Goal: Task Accomplishment & Management: Use online tool/utility

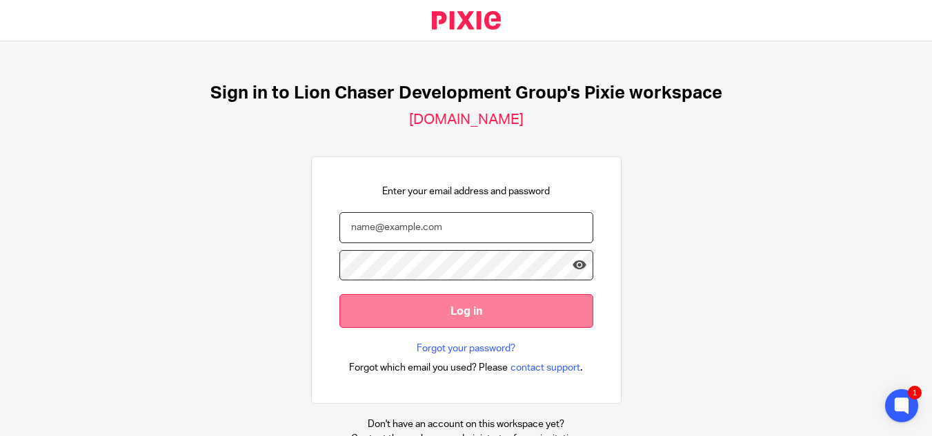
type input "[EMAIL_ADDRESS][DOMAIN_NAME]"
click at [459, 300] on input "Log in" at bounding box center [466, 311] width 254 height 34
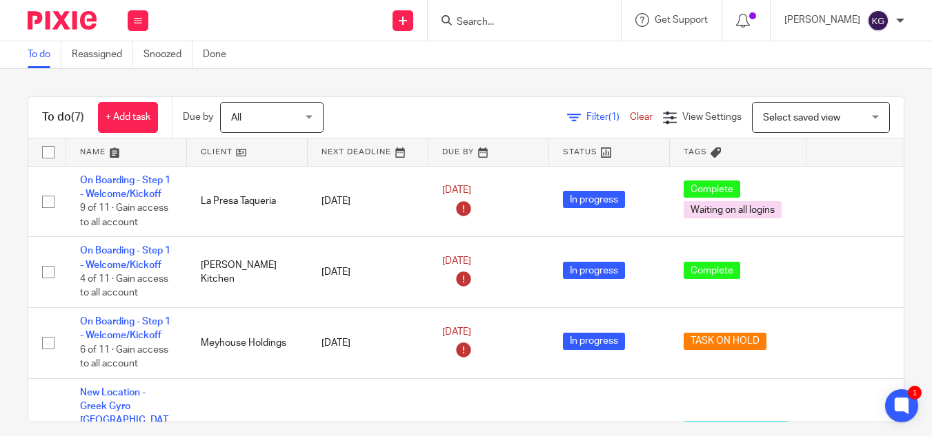
click at [521, 20] on input "Search" at bounding box center [517, 23] width 124 height 12
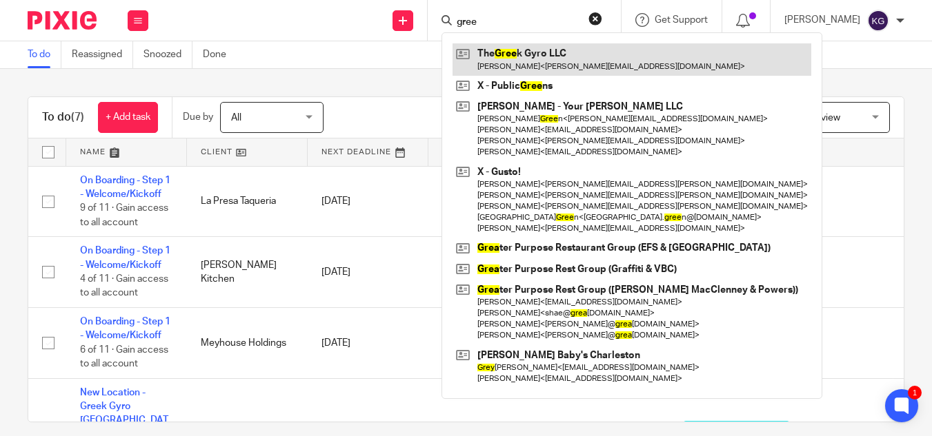
type input "gree"
click at [530, 57] on link at bounding box center [631, 59] width 359 height 32
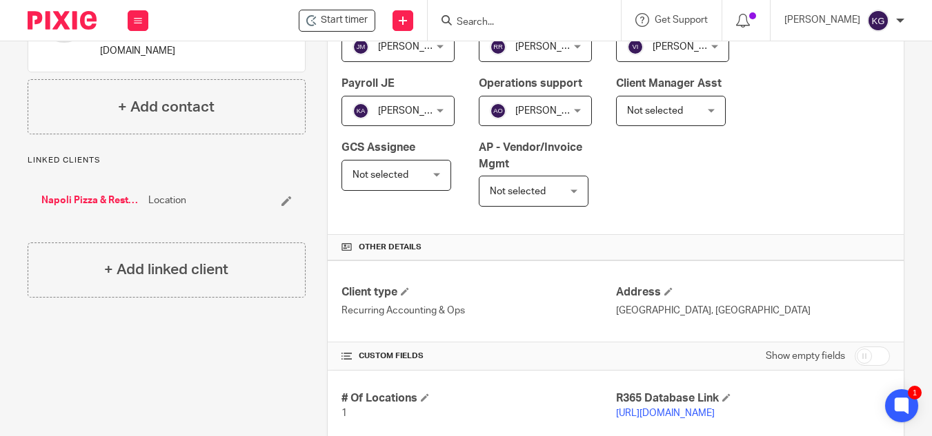
scroll to position [138, 0]
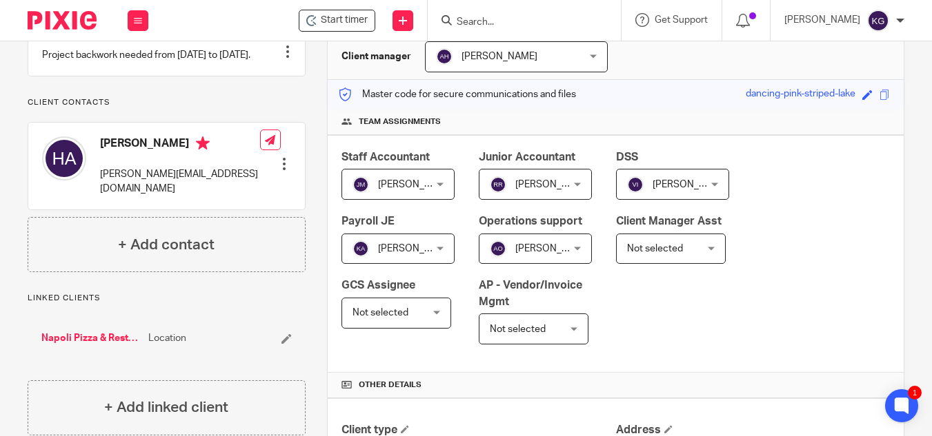
click at [513, 21] on input "Search" at bounding box center [517, 23] width 124 height 12
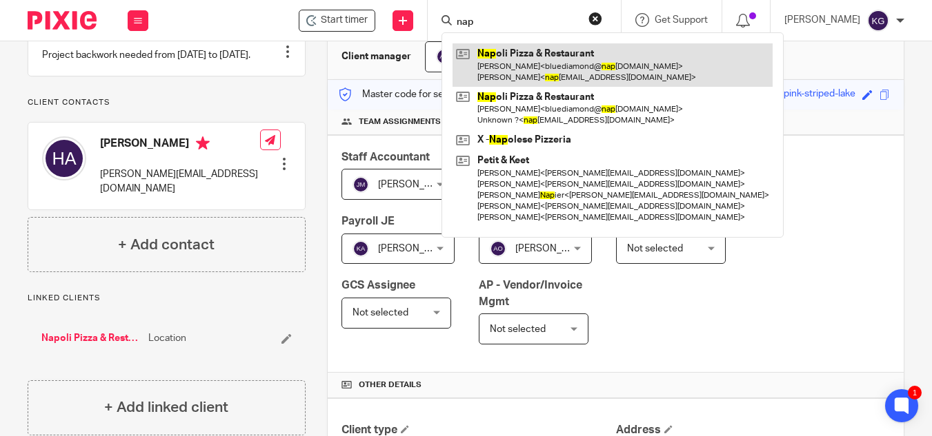
type input "nap"
click at [522, 64] on link at bounding box center [612, 64] width 320 height 43
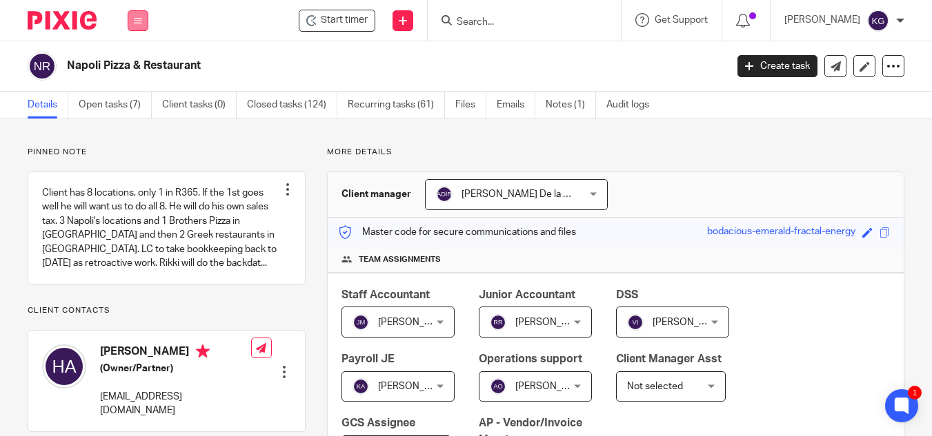
click at [135, 13] on button at bounding box center [138, 20] width 21 height 21
click at [143, 166] on link "Settings" at bounding box center [137, 166] width 37 height 10
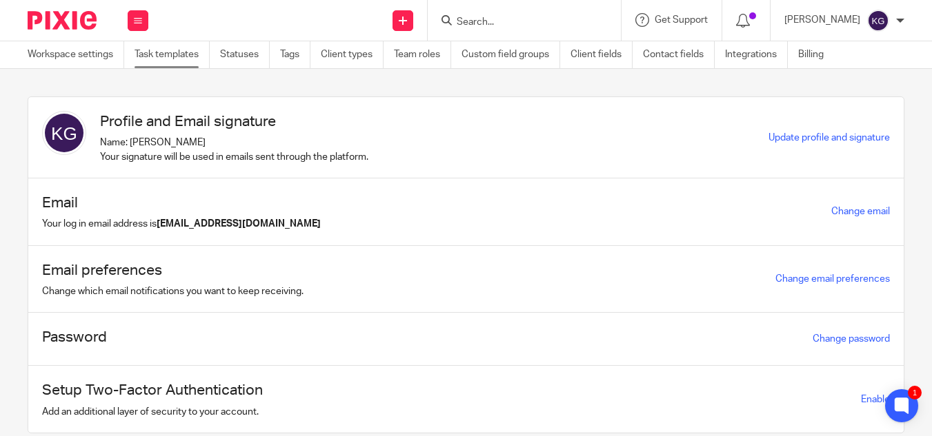
click at [174, 50] on link "Task templates" at bounding box center [171, 54] width 75 height 27
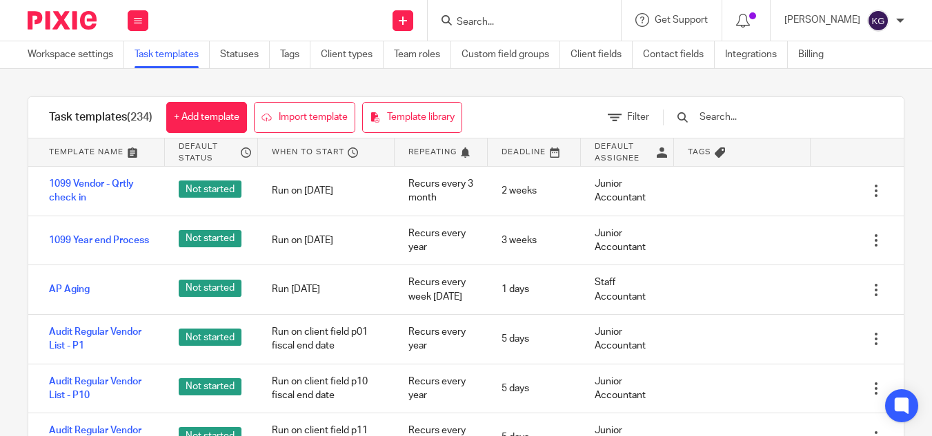
click at [758, 114] on input "text" at bounding box center [778, 117] width 161 height 15
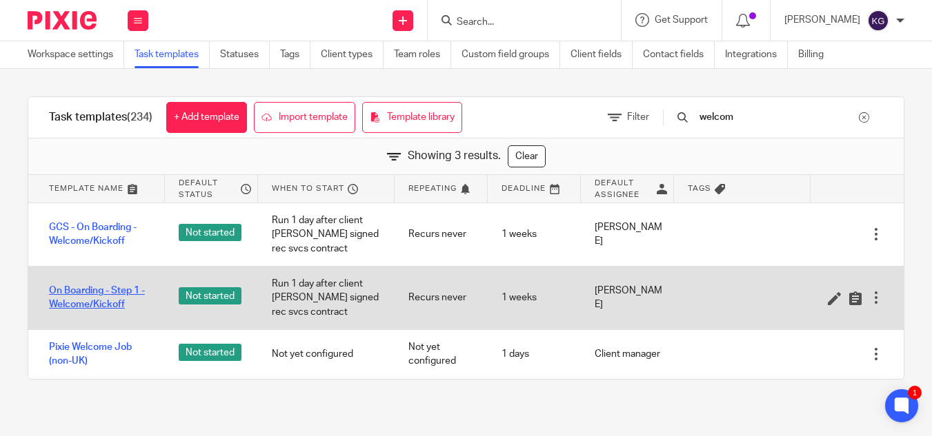
type input "welcom"
click at [108, 284] on link "On Boarding - Step 1 - Welcome/Kickoff" at bounding box center [100, 298] width 102 height 28
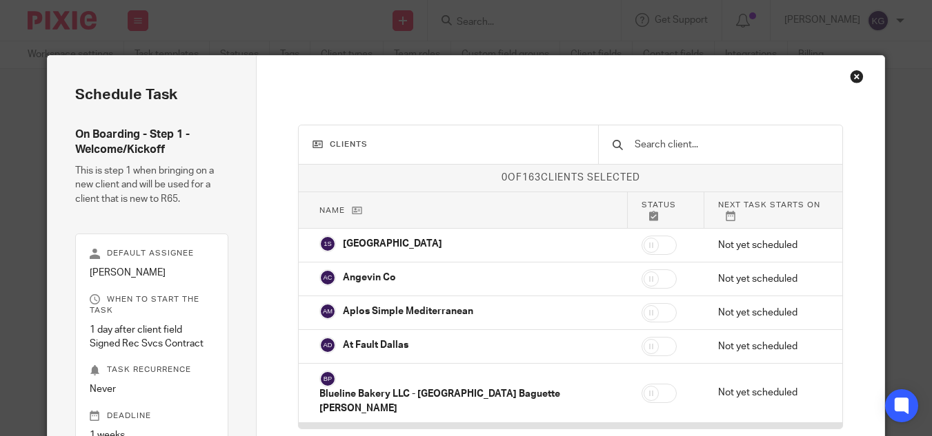
scroll to position [134, 0]
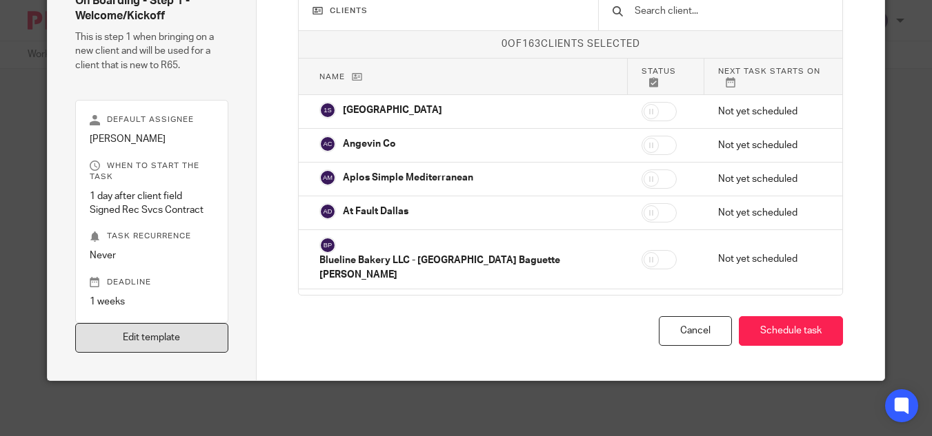
click at [149, 336] on link "Edit template" at bounding box center [151, 338] width 153 height 30
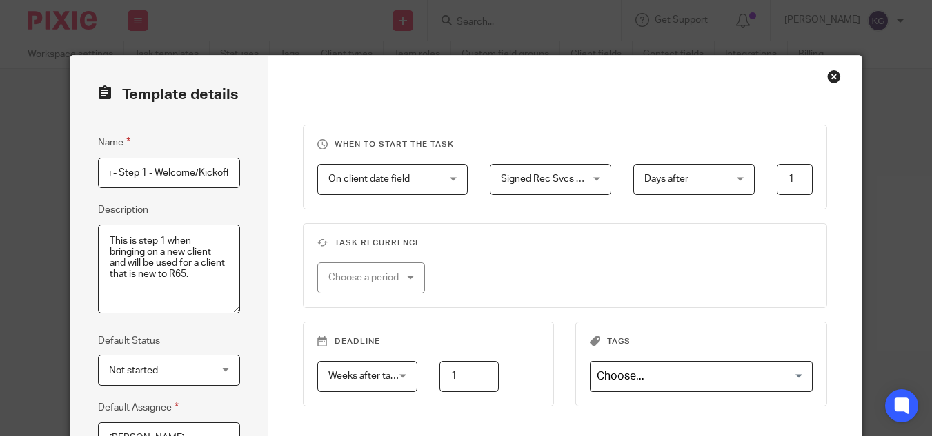
scroll to position [207, 0]
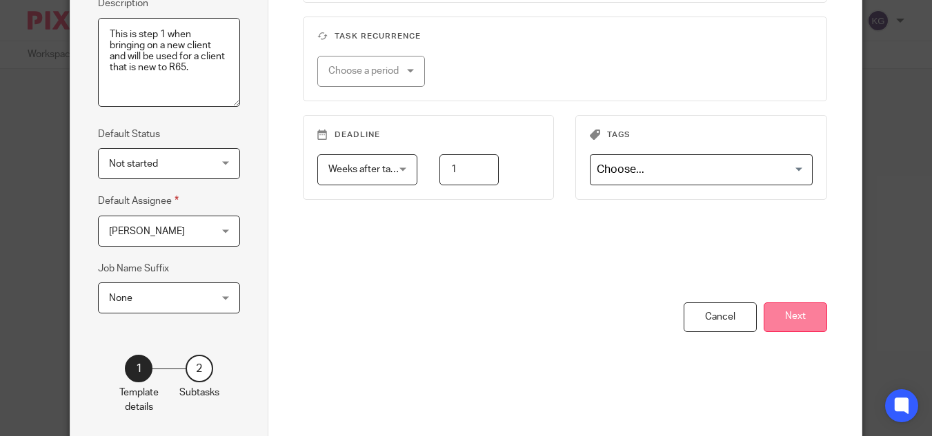
click at [799, 317] on button "Next" at bounding box center [794, 318] width 63 height 30
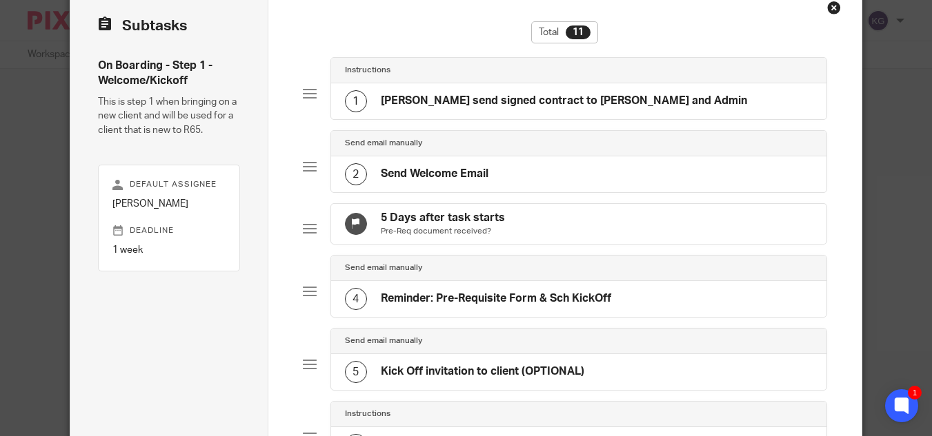
scroll to position [0, 0]
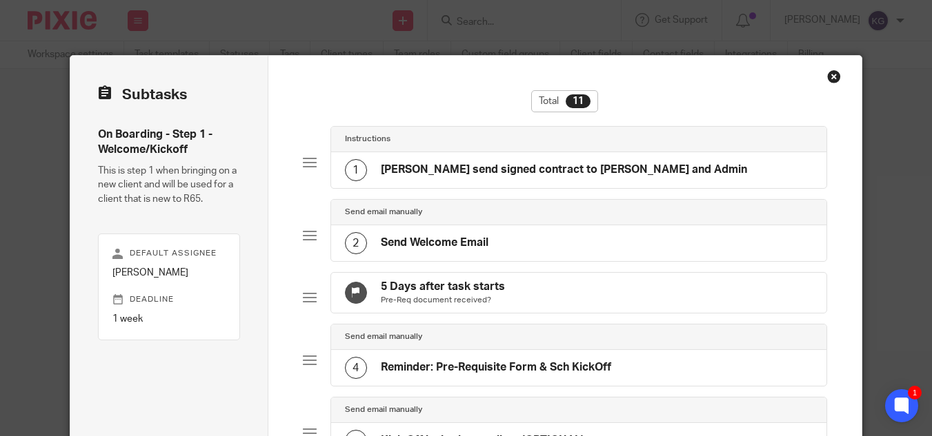
click at [478, 169] on h4 "Carlos send signed contract to Kristin and Admin" at bounding box center [564, 170] width 366 height 14
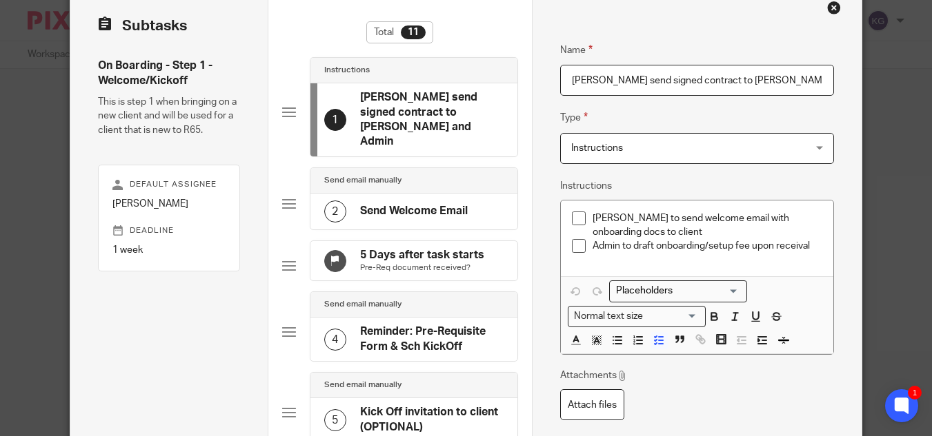
scroll to position [207, 0]
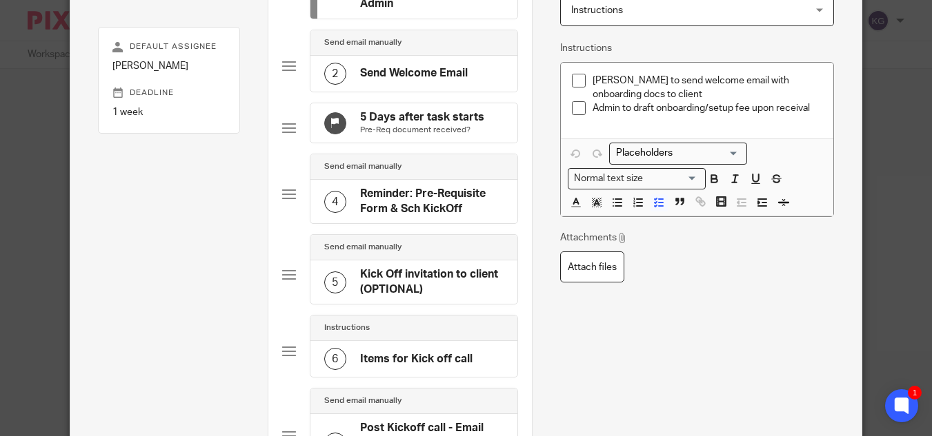
click at [407, 201] on h4 "Reminder: Pre-Requisite Form & Sch KickOff" at bounding box center [431, 202] width 143 height 30
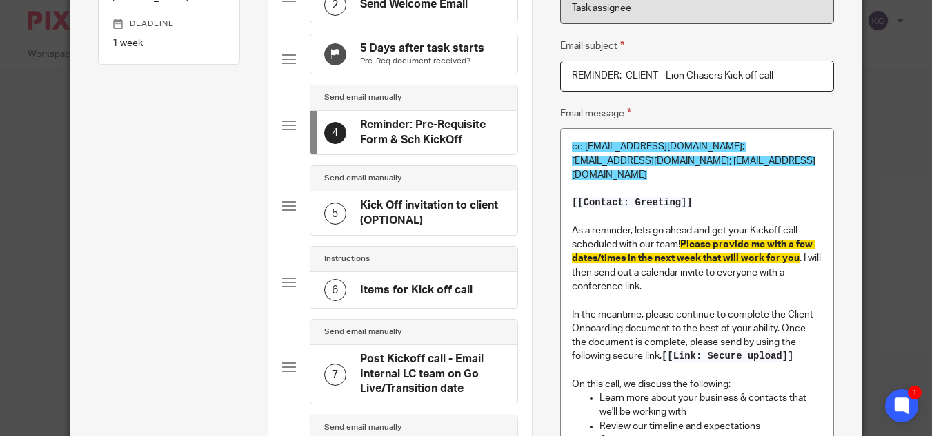
scroll to position [414, 0]
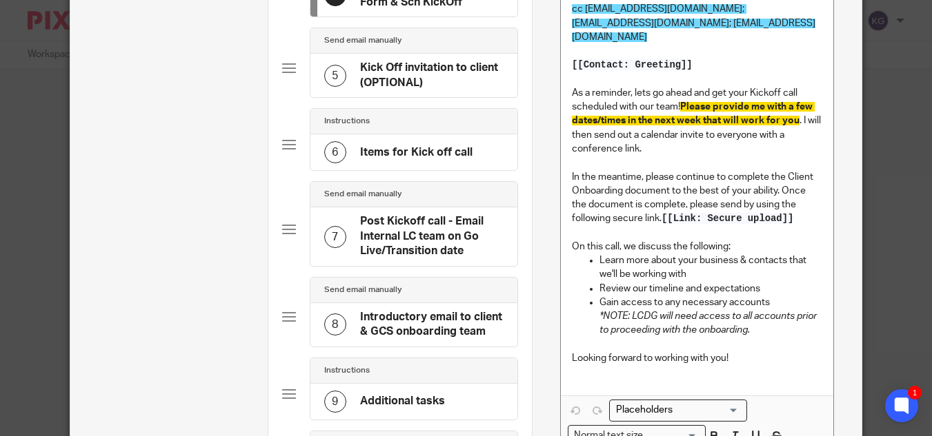
click at [415, 235] on h4 "Post Kickoff call - Email Internal LC team on Go Live/Transition date" at bounding box center [431, 236] width 143 height 44
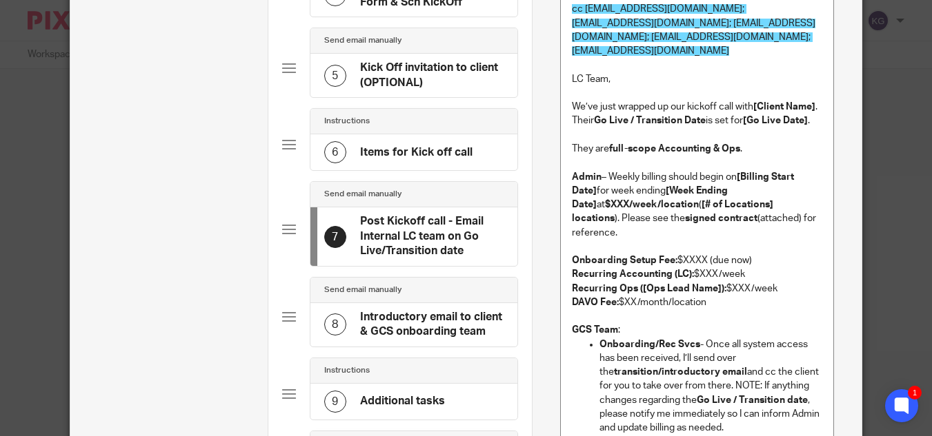
scroll to position [0, 0]
click at [440, 330] on h4 "Introductory email to client & GCS onboarding team" at bounding box center [431, 325] width 143 height 30
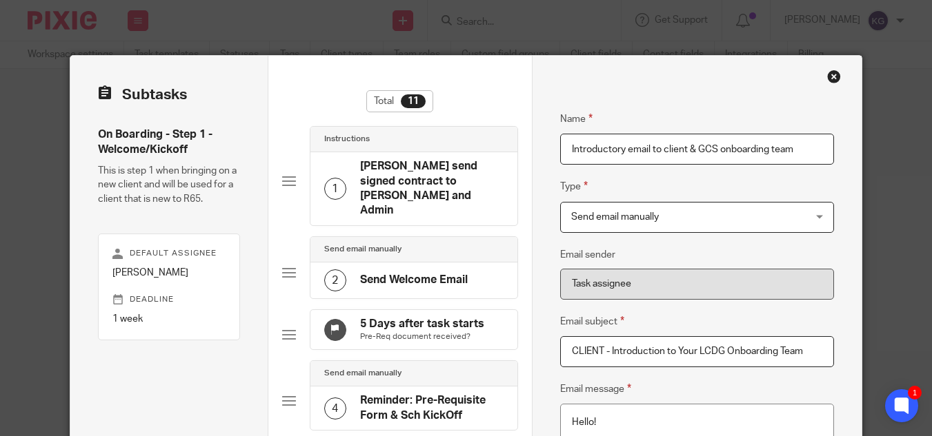
scroll to position [345, 0]
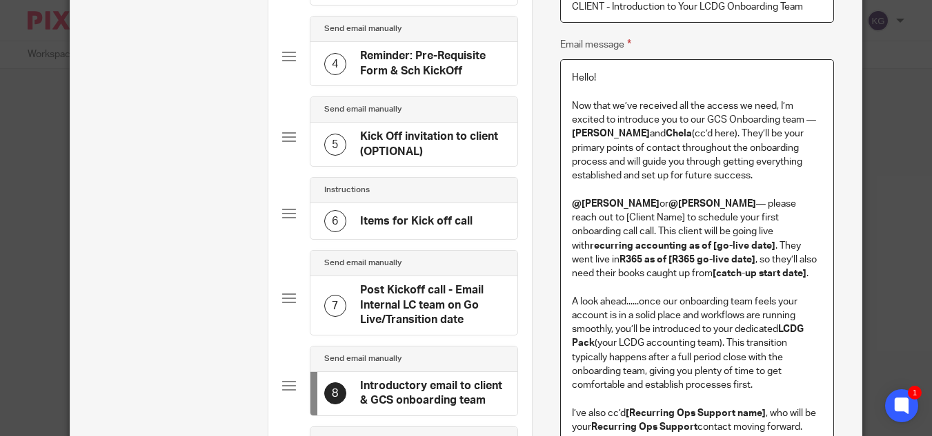
drag, startPoint x: 762, startPoint y: 385, endPoint x: 567, endPoint y: 298, distance: 213.6
click at [572, 298] on p "A look ahead......once our onboarding team feels your account is in a solid pla…" at bounding box center [697, 344] width 250 height 98
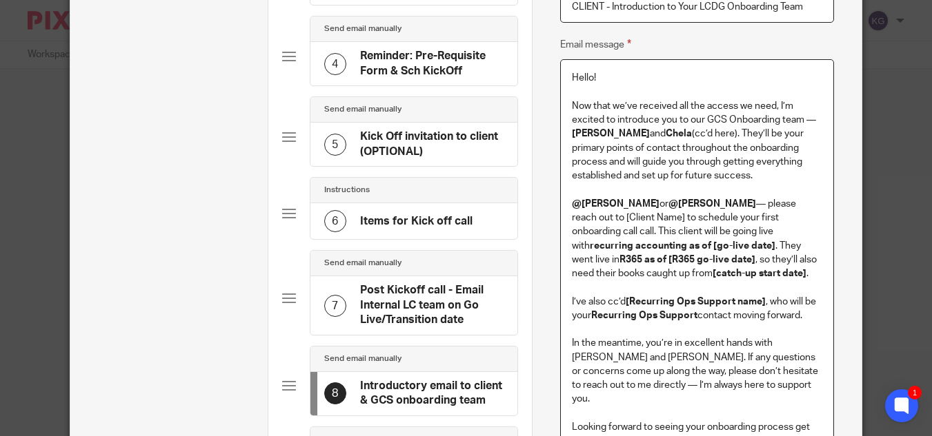
click at [800, 316] on p "I’ve also cc’d [Recurring Ops Support name] , who will be your Recurring Ops Su…" at bounding box center [697, 309] width 250 height 28
click at [812, 312] on p "I’ve also cc’d [Recurring Ops Support name] , who will be your Recurring Ops Su…" at bounding box center [697, 309] width 250 height 28
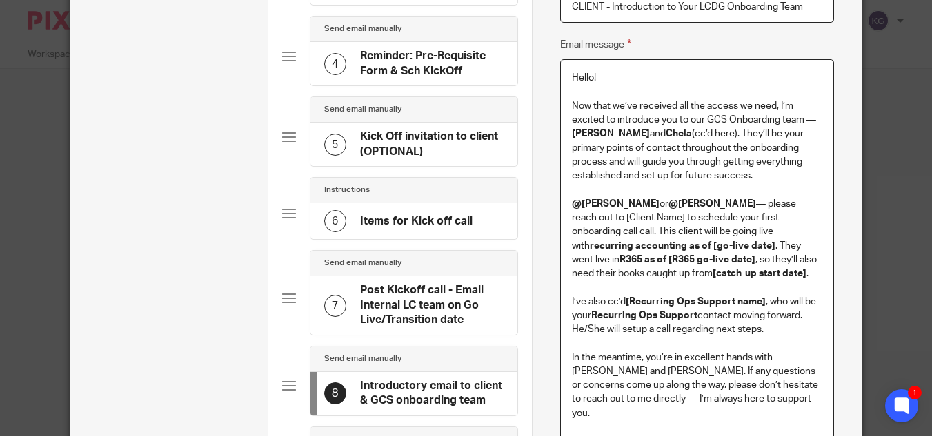
click at [649, 330] on p "I’ve also cc’d [Recurring Ops Support name] , who will be your Recurring Ops Su…" at bounding box center [697, 316] width 250 height 42
click at [737, 330] on p "I’ve also cc’d [Recurring Ops Support name] , who will be your Recurring Ops Su…" at bounding box center [697, 316] width 250 height 42
drag, startPoint x: 591, startPoint y: 370, endPoint x: 770, endPoint y: 354, distance: 179.3
click at [770, 354] on p "In the meantime, you’re in excellent hands with Alicia and Chela. If any questi…" at bounding box center [697, 386] width 250 height 70
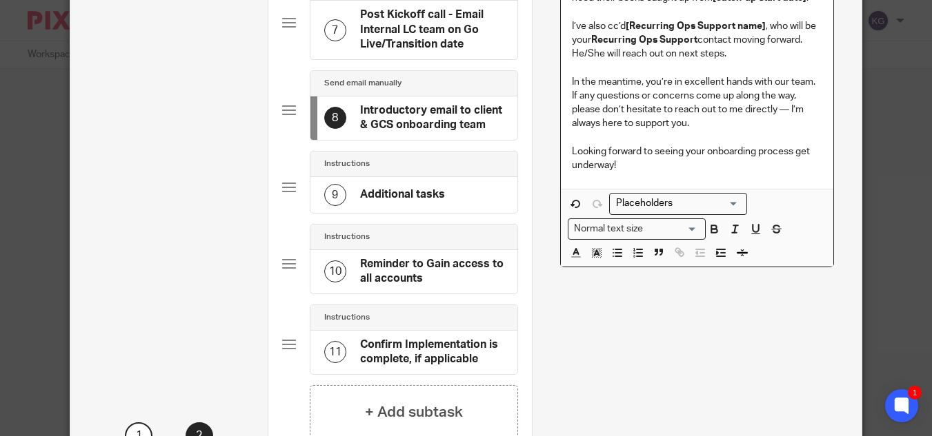
scroll to position [745, 0]
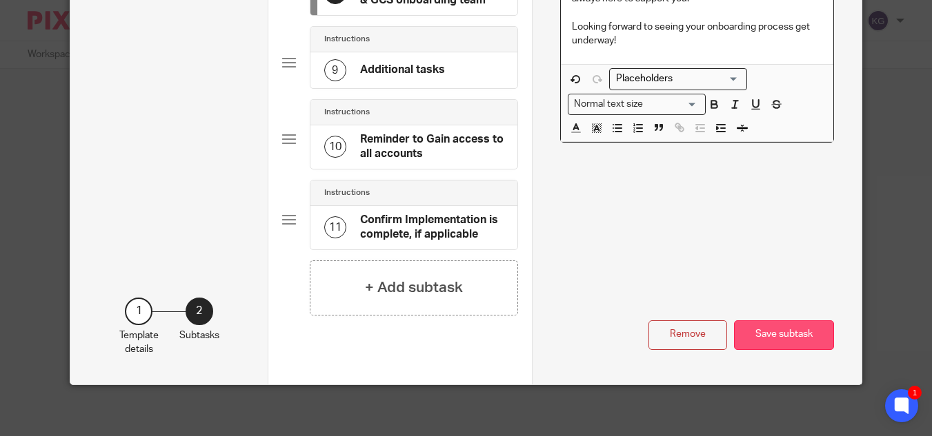
click at [797, 336] on button "Save subtask" at bounding box center [784, 336] width 100 height 30
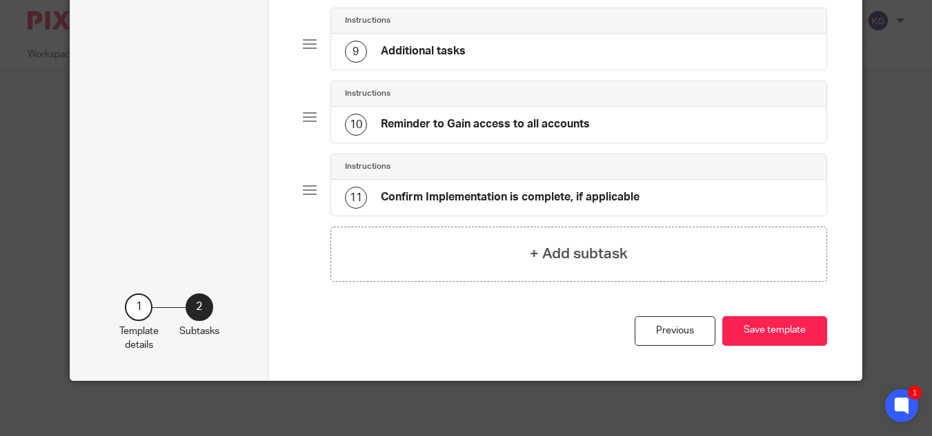
scroll to position [693, 0]
click at [772, 328] on button "Save template" at bounding box center [774, 331] width 105 height 30
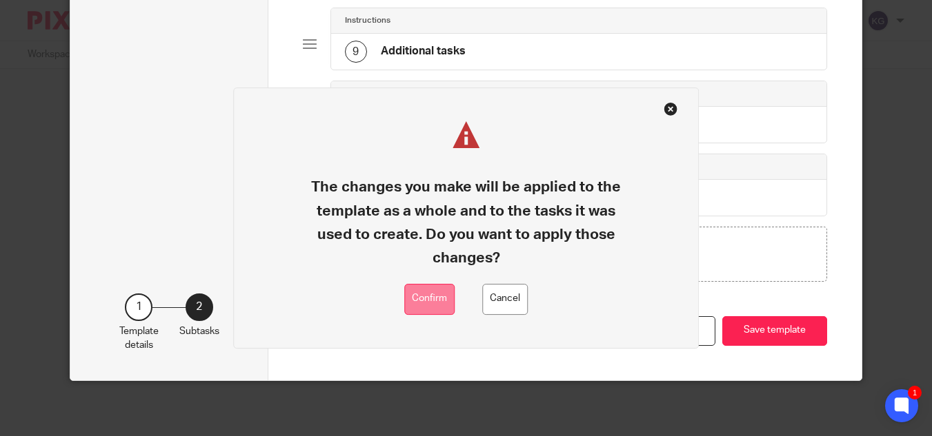
click at [437, 301] on button "Confirm" at bounding box center [429, 299] width 50 height 31
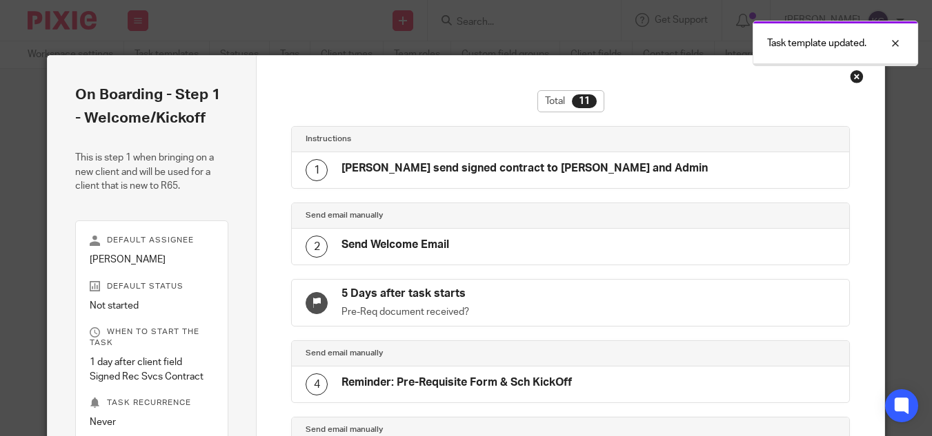
scroll to position [627, 0]
